Goal: Find specific page/section: Find specific page/section

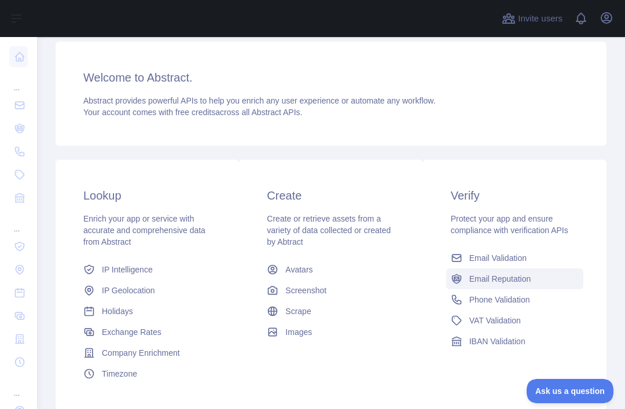
scroll to position [132, 0]
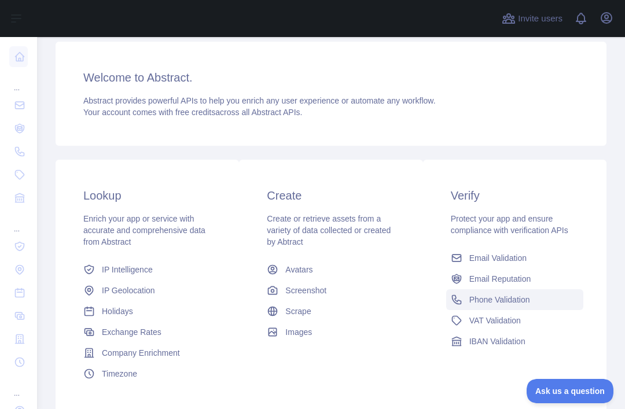
click at [508, 304] on span "Phone Validation" at bounding box center [499, 300] width 61 height 12
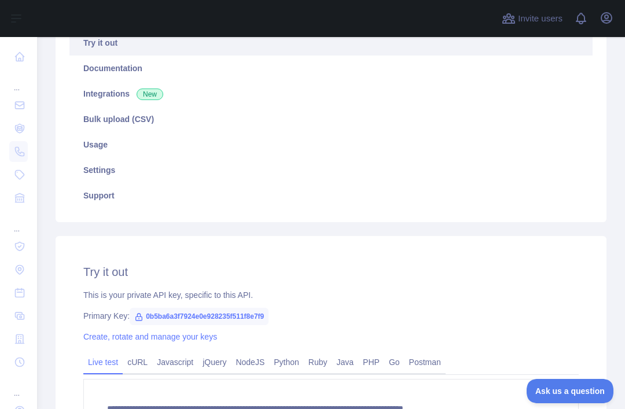
scroll to position [63, 0]
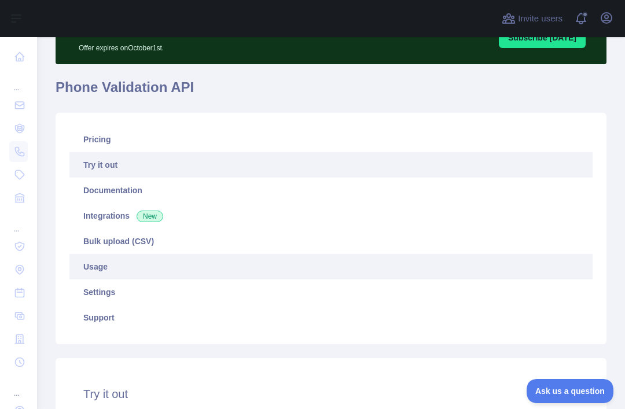
click at [142, 269] on link "Usage" at bounding box center [330, 266] width 523 height 25
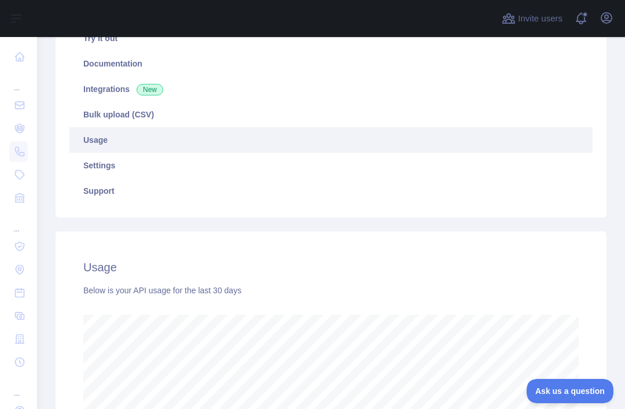
scroll to position [388, 0]
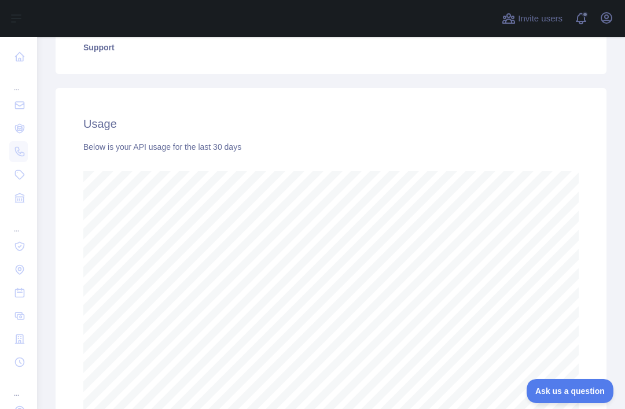
scroll to position [294, 0]
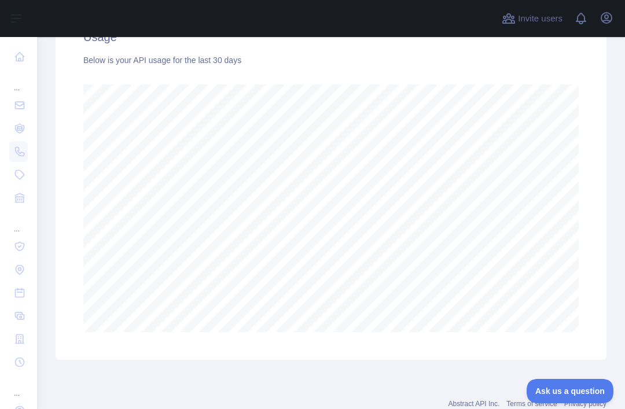
scroll to position [419, 0]
